Goal: Book appointment/travel/reservation

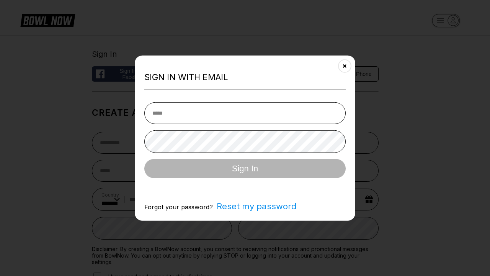
select select "**"
type input "**********"
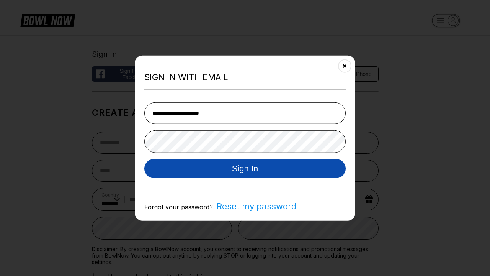
click at [245, 169] on button "Sign In" at bounding box center [244, 167] width 201 height 19
